Goal: Information Seeking & Learning: Learn about a topic

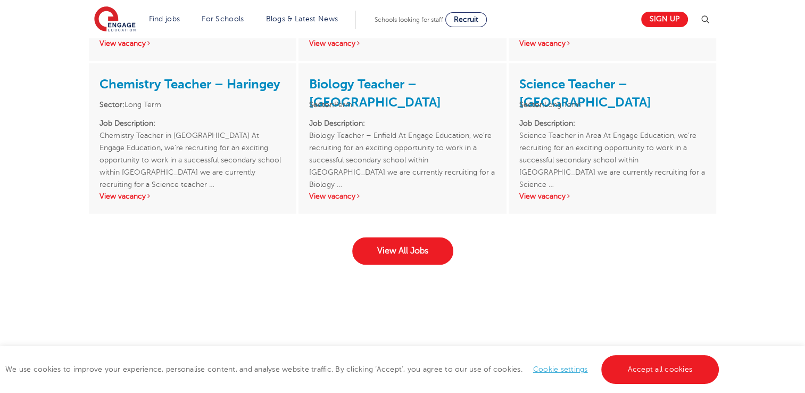
scroll to position [1660, 0]
click at [390, 236] on link "View All Jobs" at bounding box center [402, 250] width 101 height 28
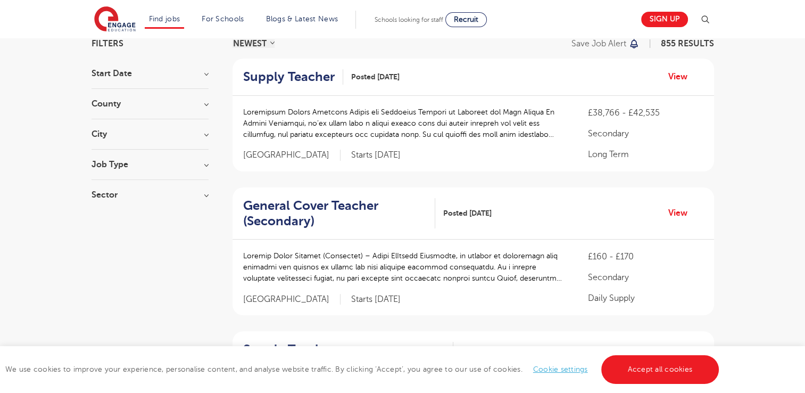
scroll to position [79, 0]
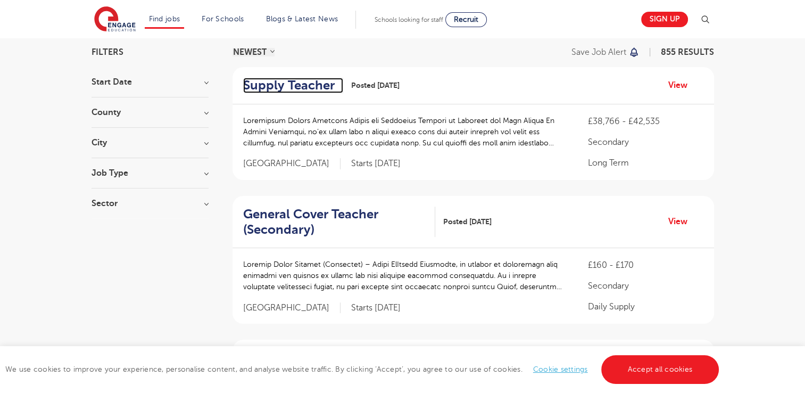
click at [263, 86] on h2 "Supply Teacher" at bounding box center [289, 85] width 92 height 15
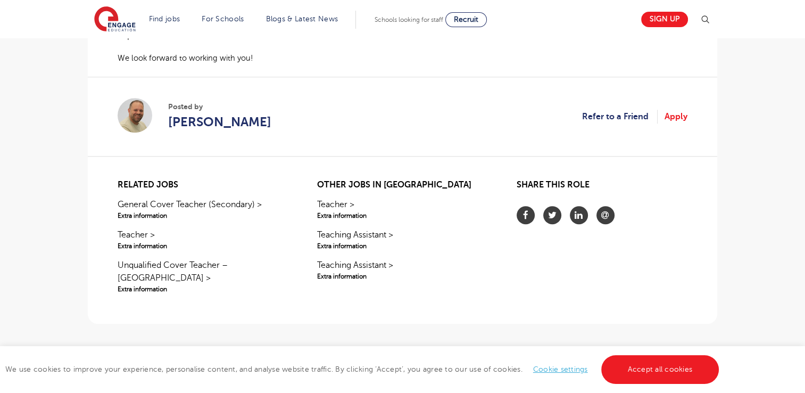
scroll to position [1022, 0]
click at [211, 118] on span "[PERSON_NAME]" at bounding box center [219, 121] width 103 height 19
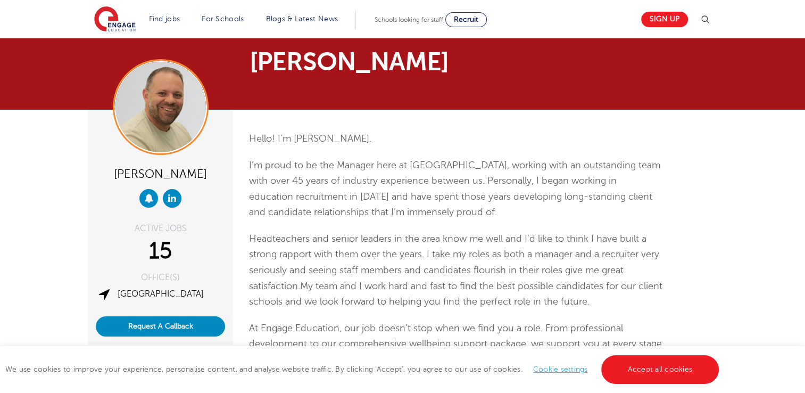
scroll to position [11, 0]
